Goal: Transaction & Acquisition: Purchase product/service

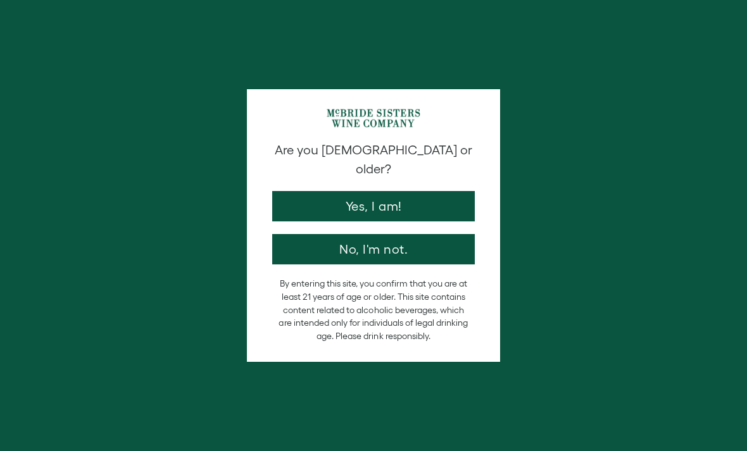
click at [352, 191] on button "Yes, I am!" at bounding box center [373, 206] width 203 height 30
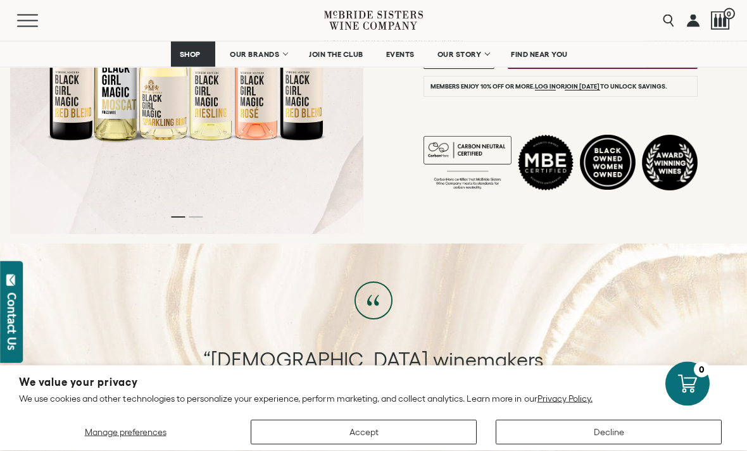
scroll to position [352, 0]
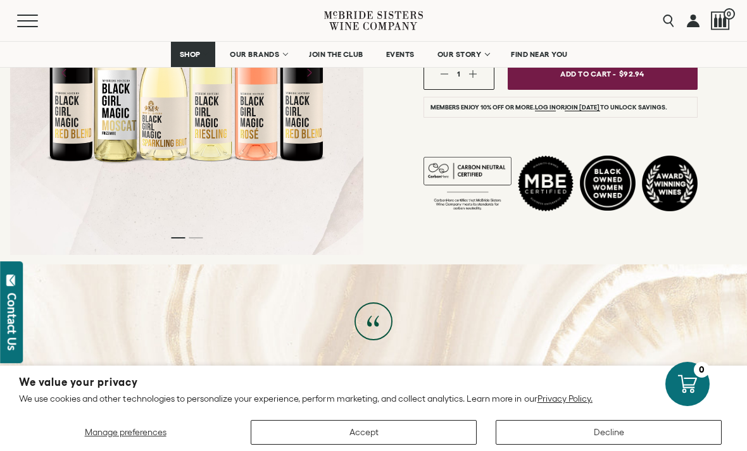
click at [595, 445] on button "Decline" at bounding box center [609, 432] width 226 height 25
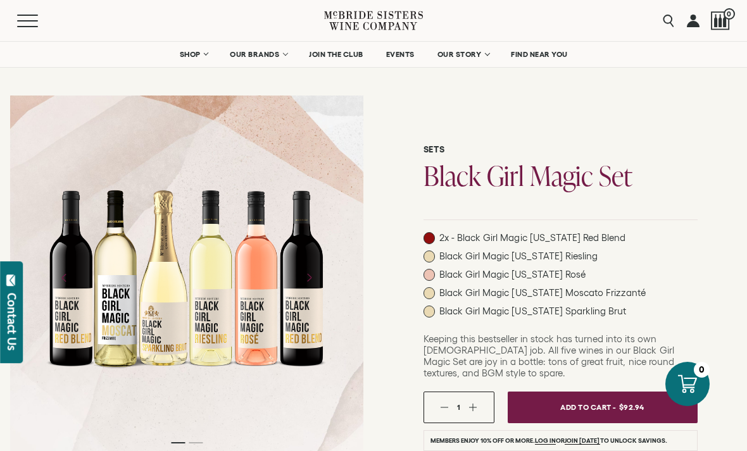
scroll to position [0, 0]
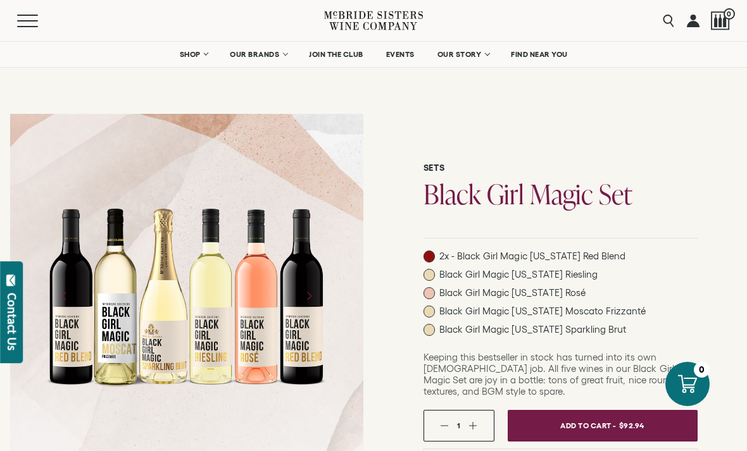
click at [283, 56] on link "OUR BRANDS" at bounding box center [258, 54] width 73 height 25
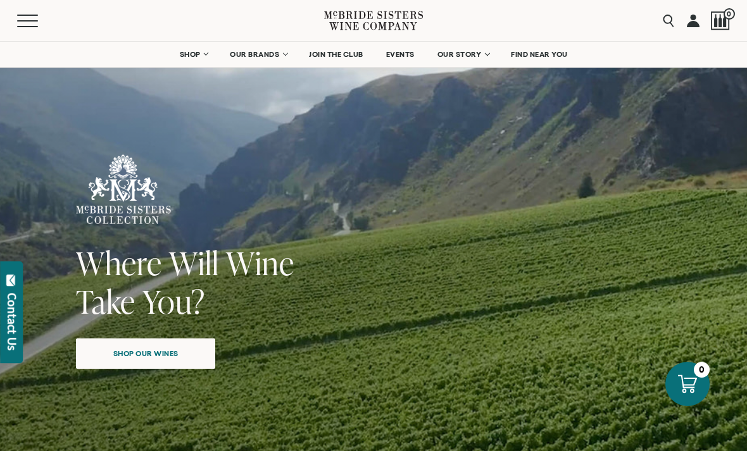
click at [134, 353] on span "Shop our wines" at bounding box center [146, 353] width 110 height 25
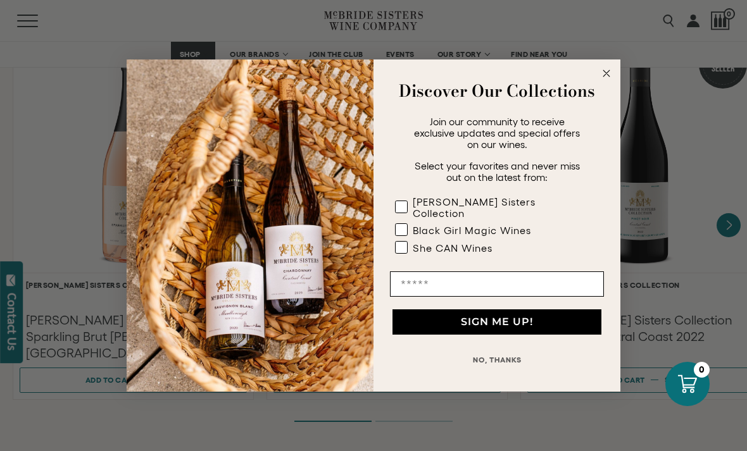
scroll to position [1125, 0]
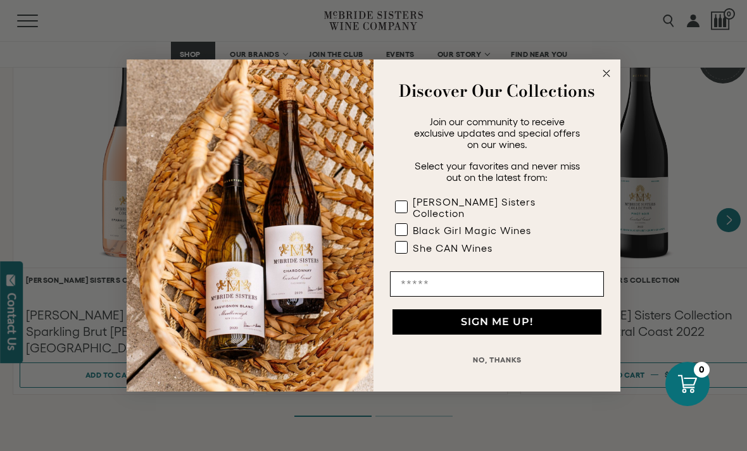
click at [609, 86] on form "Discover Our Collections Join our community to receive exclusive updates and sp…" at bounding box center [374, 226] width 494 height 332
click at [608, 81] on circle "Close dialog" at bounding box center [607, 73] width 15 height 15
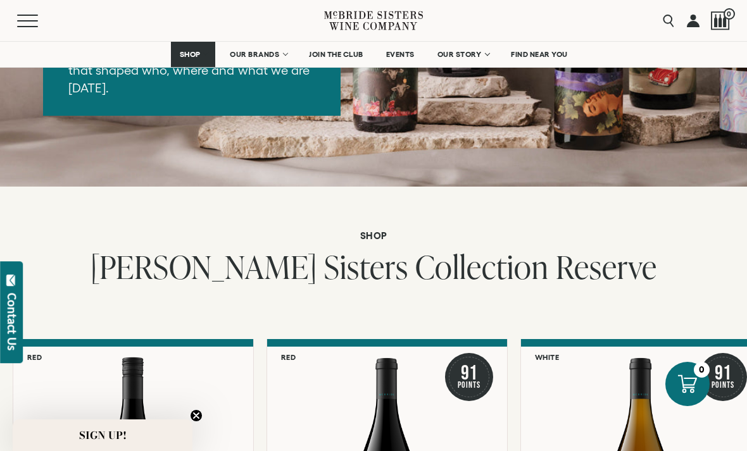
scroll to position [1877, 0]
